Goal: Information Seeking & Learning: Learn about a topic

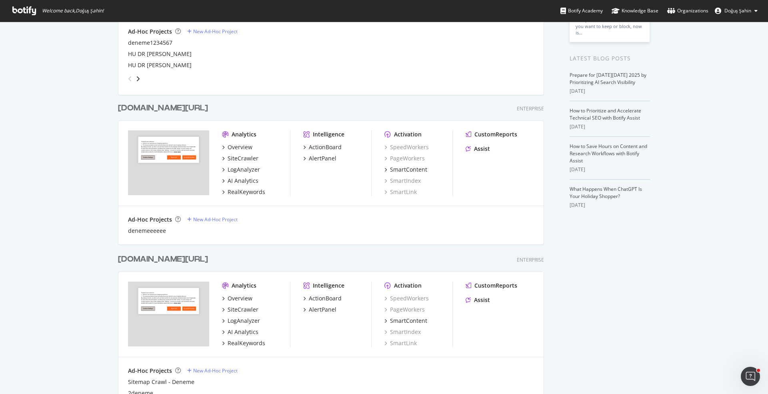
scroll to position [365, 0]
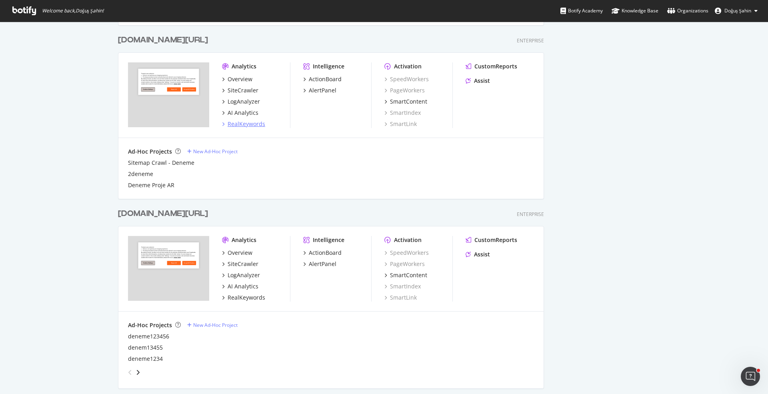
click at [248, 124] on div "RealKeywords" at bounding box center [247, 124] width 38 height 8
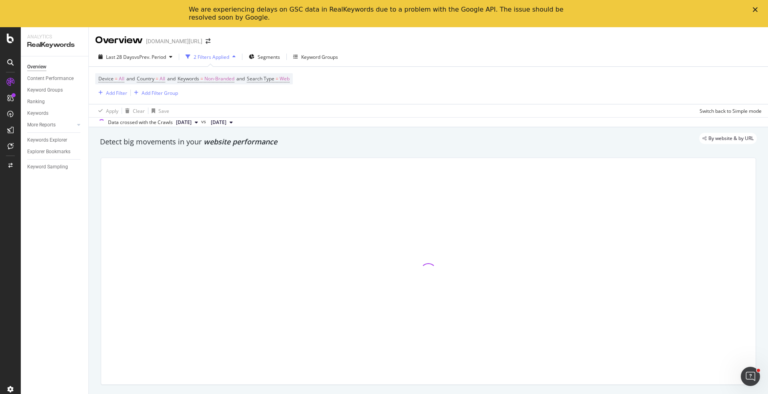
click at [753, 11] on polygon "Close" at bounding box center [755, 9] width 5 height 5
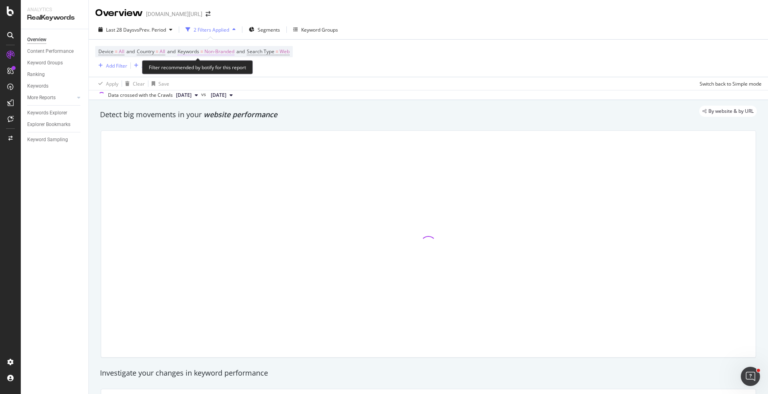
click at [220, 50] on span "Non-Branded" at bounding box center [219, 51] width 30 height 11
click at [214, 65] on div "Non-Branded" at bounding box center [210, 70] width 43 height 12
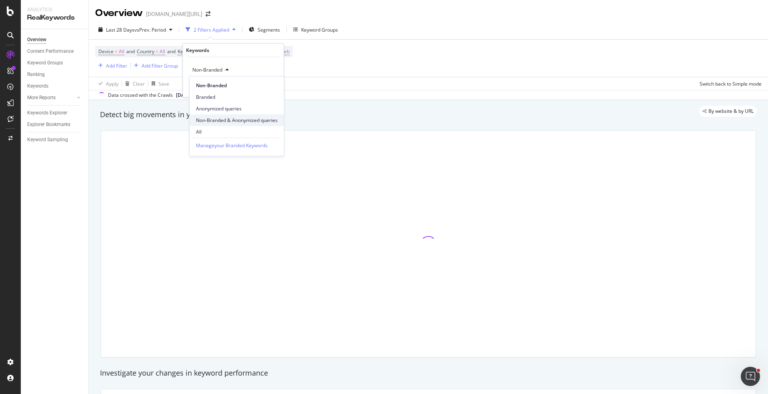
click at [231, 122] on span "Non-Branded & Anonymized queries" at bounding box center [237, 120] width 82 height 7
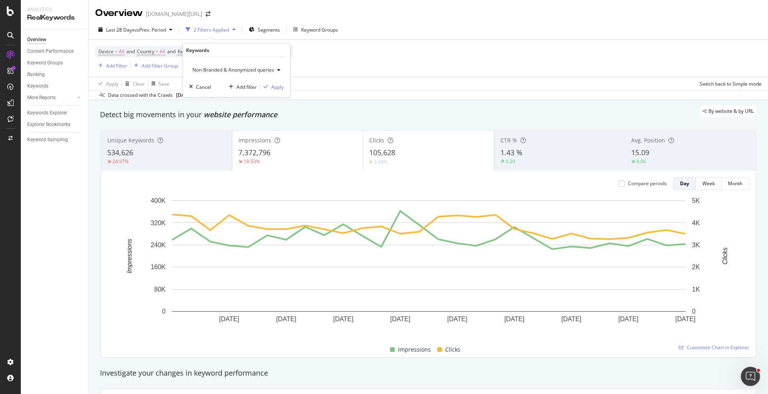
click at [259, 72] on span "Non-Branded & Anonymized queries" at bounding box center [231, 69] width 85 height 7
click at [231, 86] on span "Non-Branded" at bounding box center [238, 85] width 84 height 7
click at [272, 89] on div "Apply" at bounding box center [271, 86] width 12 height 7
click at [272, 29] on span "Segments" at bounding box center [269, 29] width 22 height 7
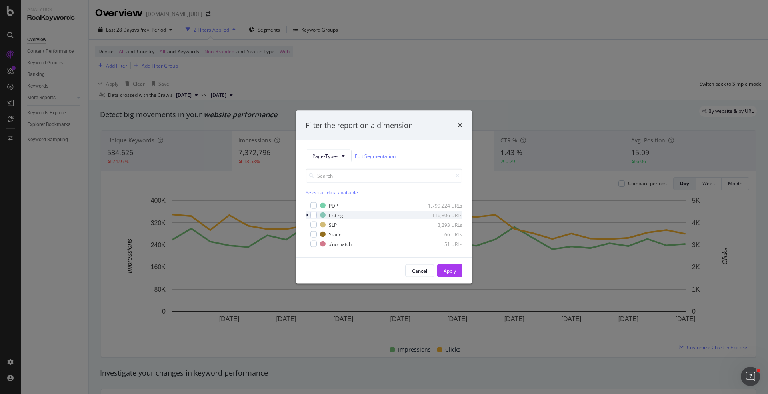
click at [307, 214] on icon "modal" at bounding box center [307, 215] width 2 height 5
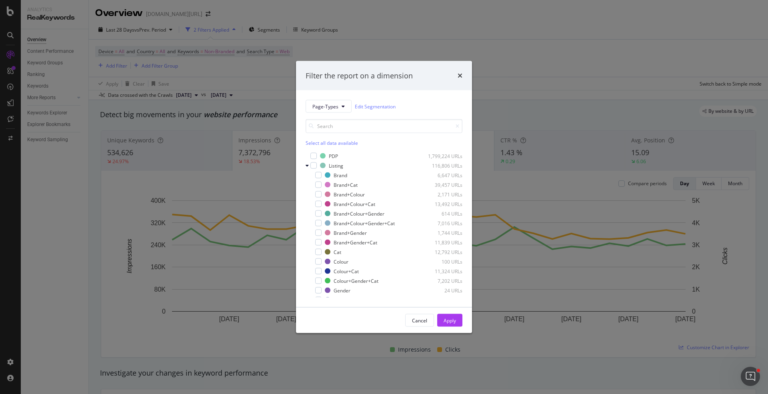
click at [317, 177] on div "modal" at bounding box center [318, 175] width 6 height 6
click at [454, 316] on div "Apply" at bounding box center [450, 320] width 12 height 12
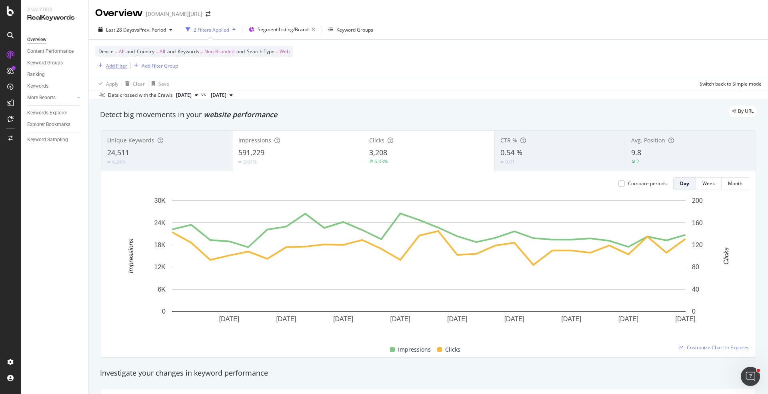
click at [124, 65] on div "Add Filter" at bounding box center [116, 65] width 21 height 7
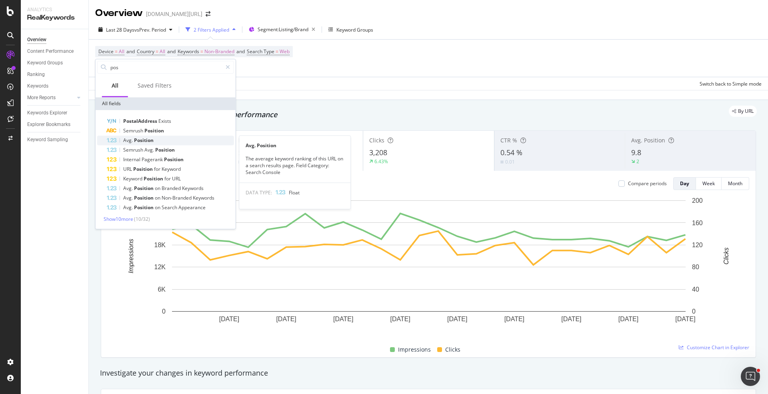
type input "pos"
click at [156, 137] on div "Avg. Position" at bounding box center [170, 141] width 127 height 10
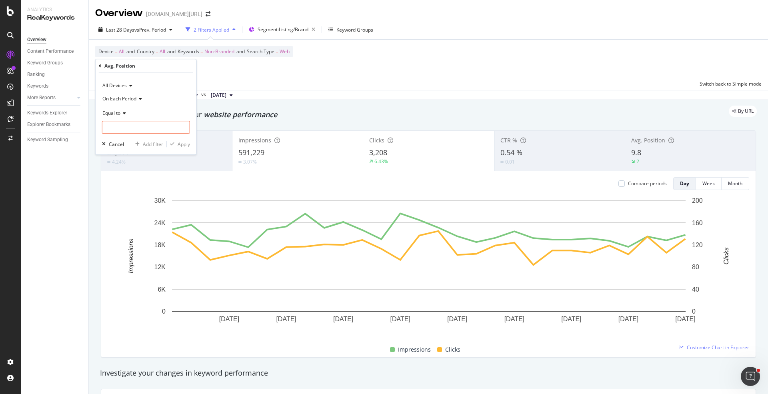
click at [121, 84] on span "All Devices" at bounding box center [114, 85] width 24 height 7
click at [172, 89] on div "All Devices" at bounding box center [146, 85] width 88 height 13
click at [120, 110] on span "Equal to" at bounding box center [111, 113] width 18 height 7
click at [130, 189] on div "Between" at bounding box center [147, 191] width 86 height 10
click at [130, 126] on input "0" at bounding box center [146, 127] width 88 height 13
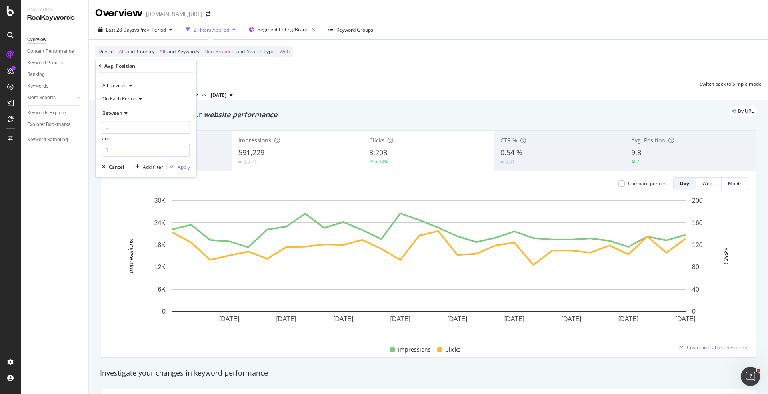
click at [132, 151] on input "1" at bounding box center [146, 150] width 88 height 13
type input "3"
click at [184, 165] on div "Apply" at bounding box center [184, 167] width 12 height 7
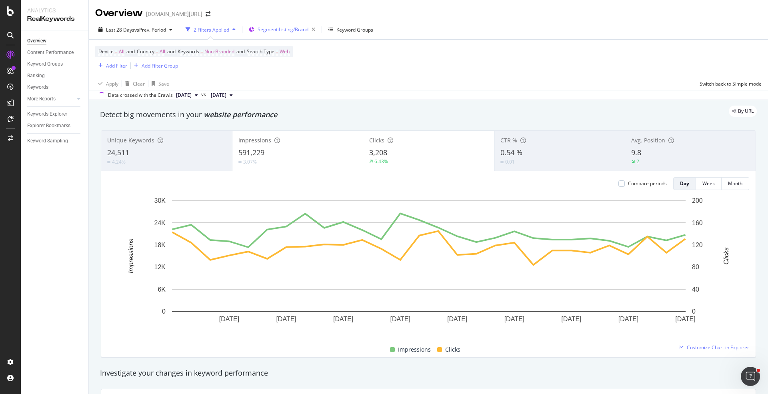
click at [282, 32] on span "Segment: Listing/Brand" at bounding box center [283, 29] width 51 height 7
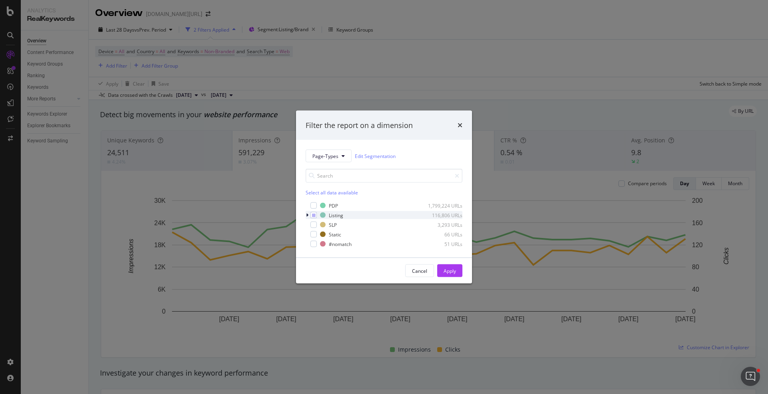
click at [308, 212] on div "modal" at bounding box center [308, 215] width 5 height 8
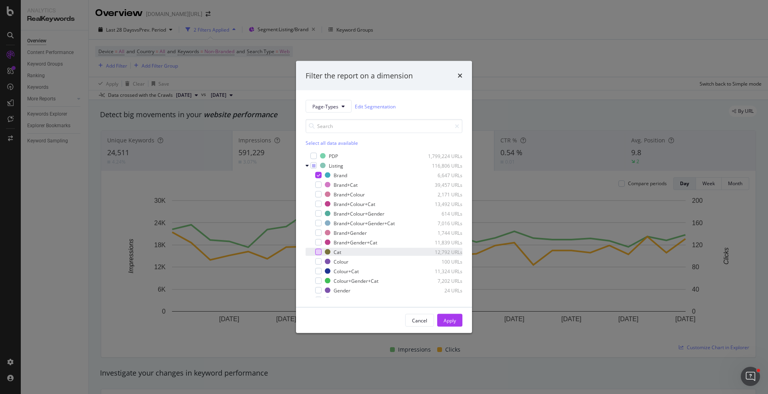
click at [316, 254] on div "modal" at bounding box center [318, 252] width 6 height 6
click at [318, 176] on icon "modal" at bounding box center [319, 175] width 4 height 4
click at [452, 317] on div "Apply" at bounding box center [450, 320] width 12 height 7
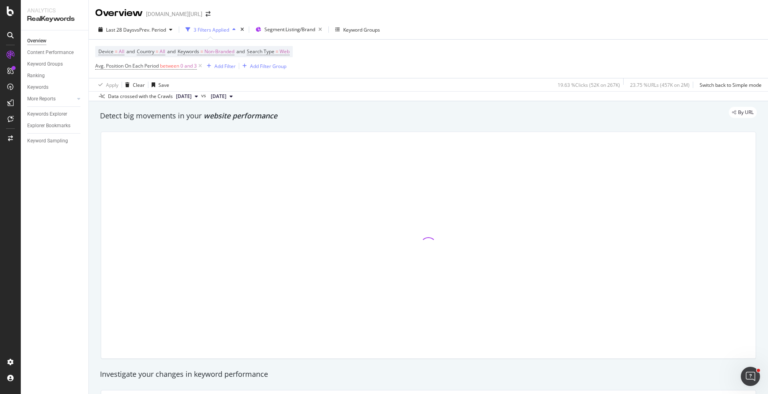
click at [303, 23] on div "Last 28 Days vs Prev. Period 3 Filters Applied Segment: Listing/Brand Keyword G…" at bounding box center [428, 60] width 679 height 81
click at [302, 28] on span "Segment: Listing/Brand" at bounding box center [289, 29] width 51 height 7
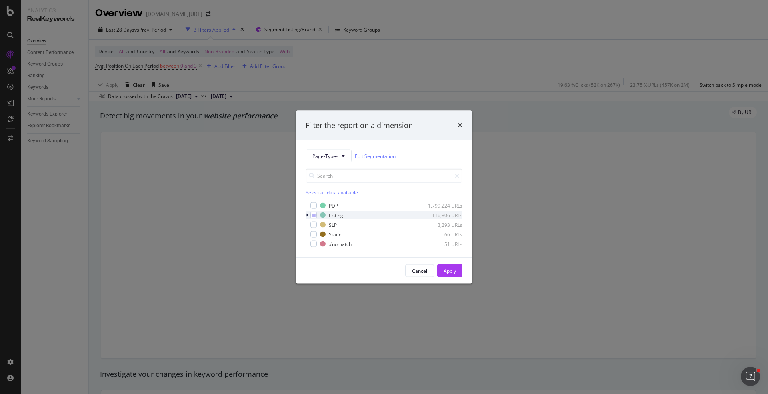
click at [307, 213] on icon "modal" at bounding box center [307, 215] width 2 height 5
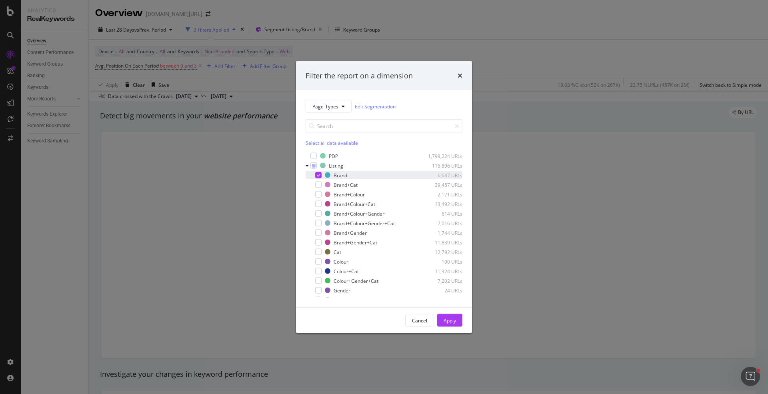
click at [317, 175] on icon "modal" at bounding box center [319, 175] width 4 height 4
click at [319, 250] on div "modal" at bounding box center [318, 252] width 6 height 6
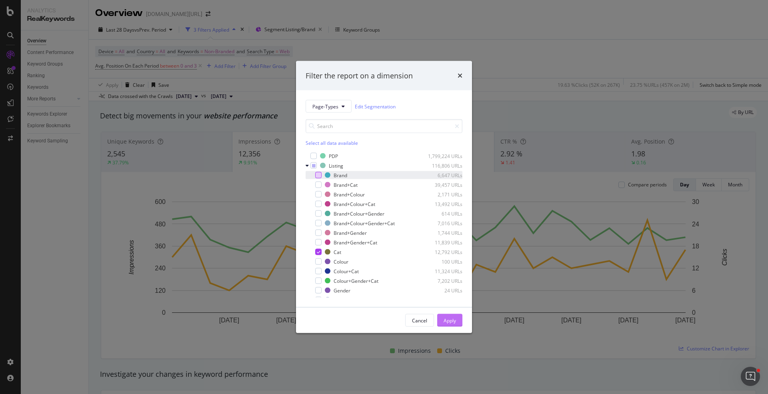
click at [451, 316] on div "Apply" at bounding box center [450, 320] width 12 height 12
